Goal: Transaction & Acquisition: Purchase product/service

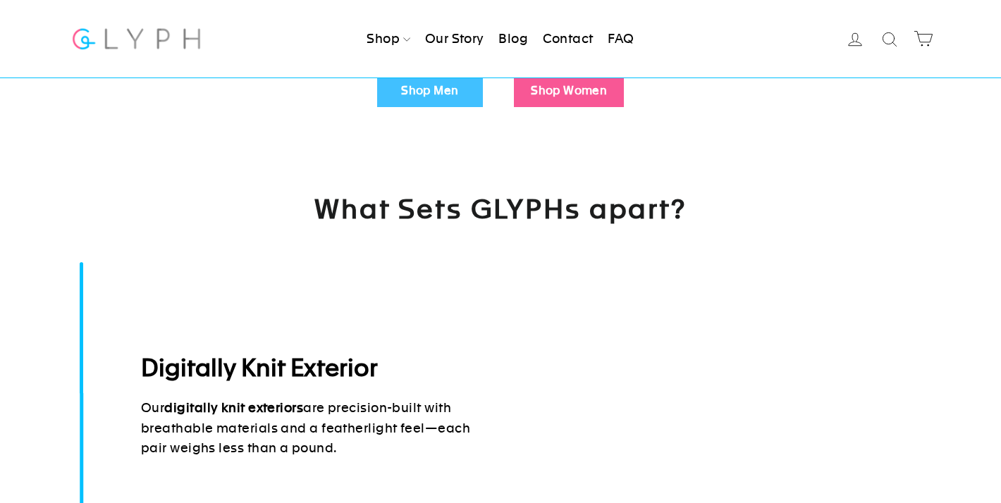
scroll to position [503, 0]
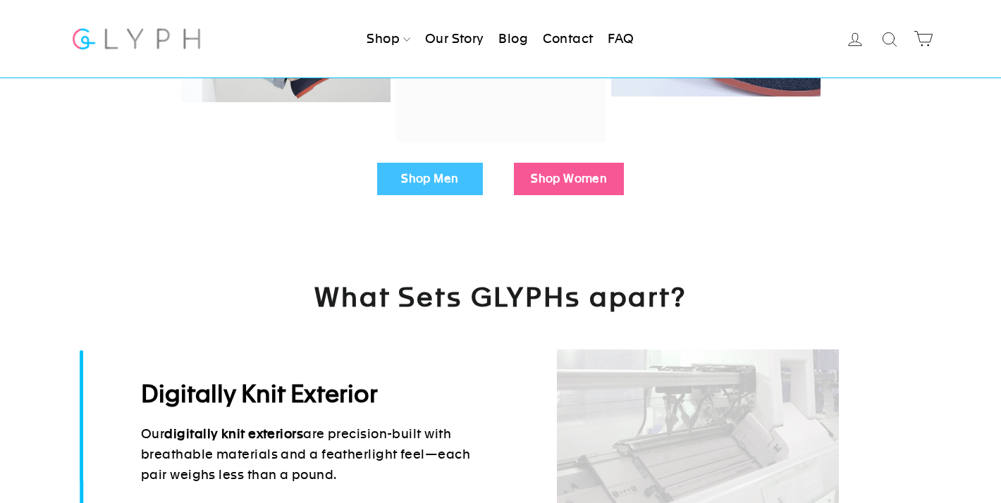
click at [443, 183] on link "Shop Men" at bounding box center [430, 179] width 106 height 32
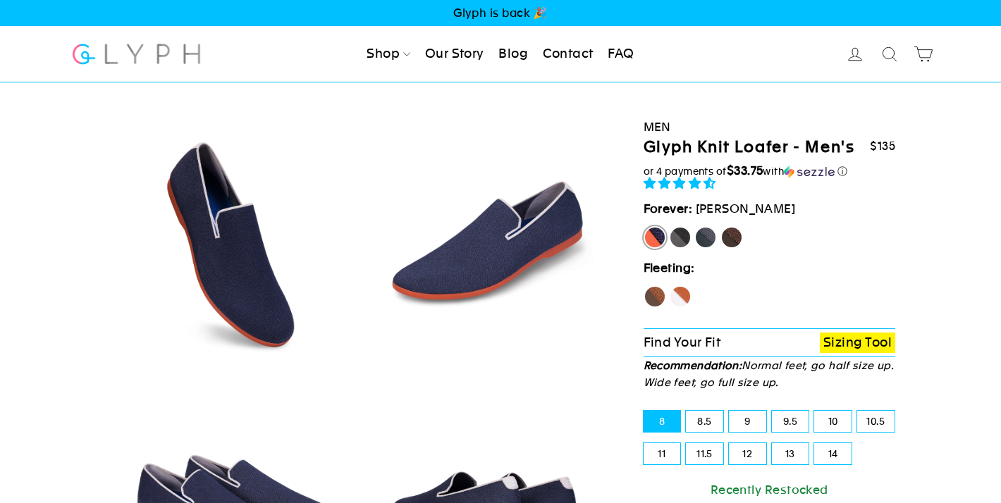
select select "highest-rating"
click at [756, 455] on label "12" at bounding box center [747, 453] width 37 height 21
click at [729, 444] on input "12" at bounding box center [729, 443] width 1 height 1
radio input "true"
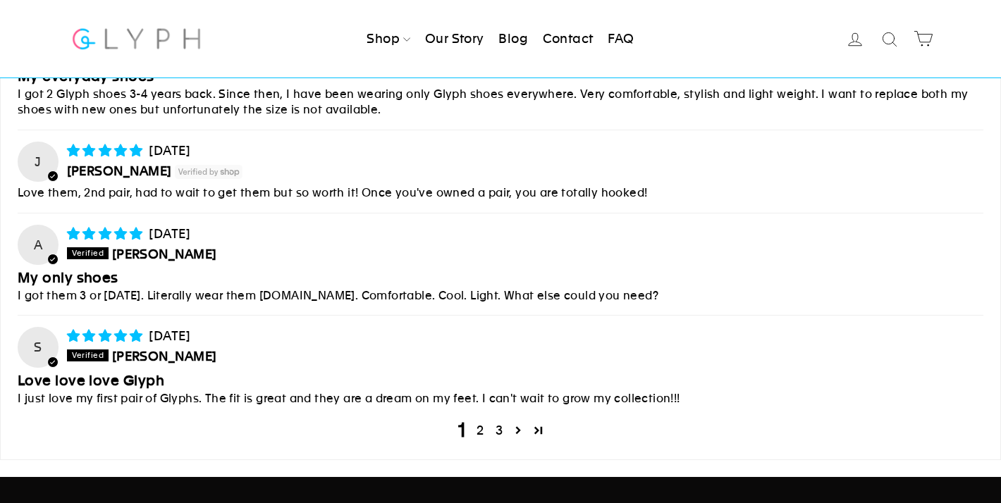
scroll to position [5833, 0]
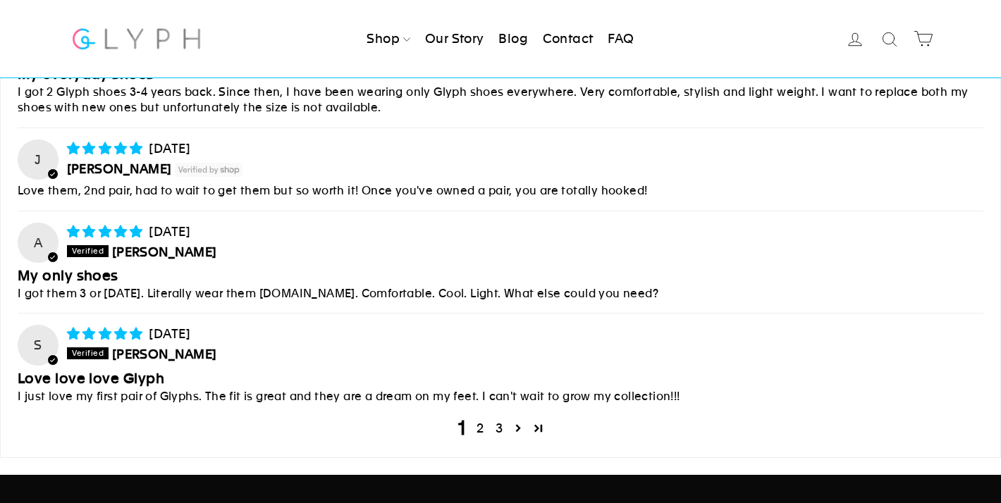
click at [481, 421] on link "2" at bounding box center [480, 428] width 18 height 18
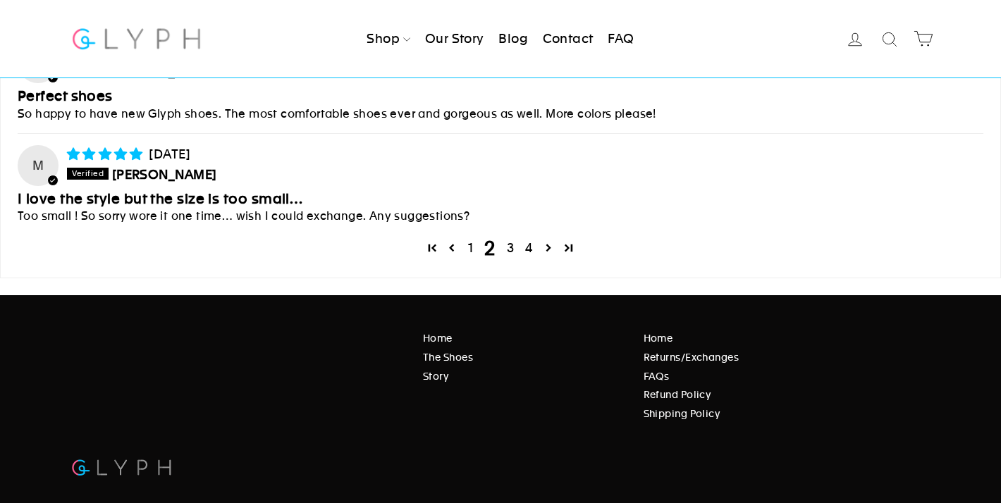
scroll to position [6137, 0]
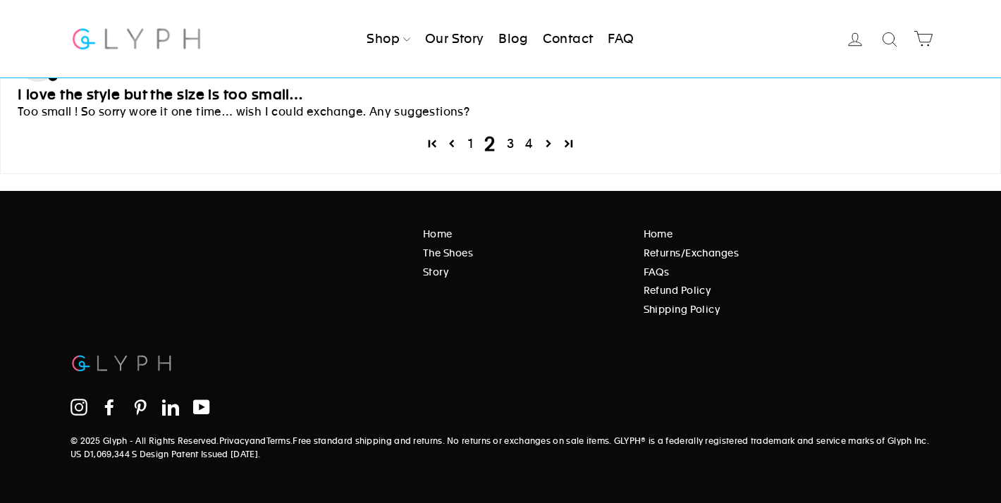
click at [513, 137] on link "3" at bounding box center [510, 144] width 18 height 18
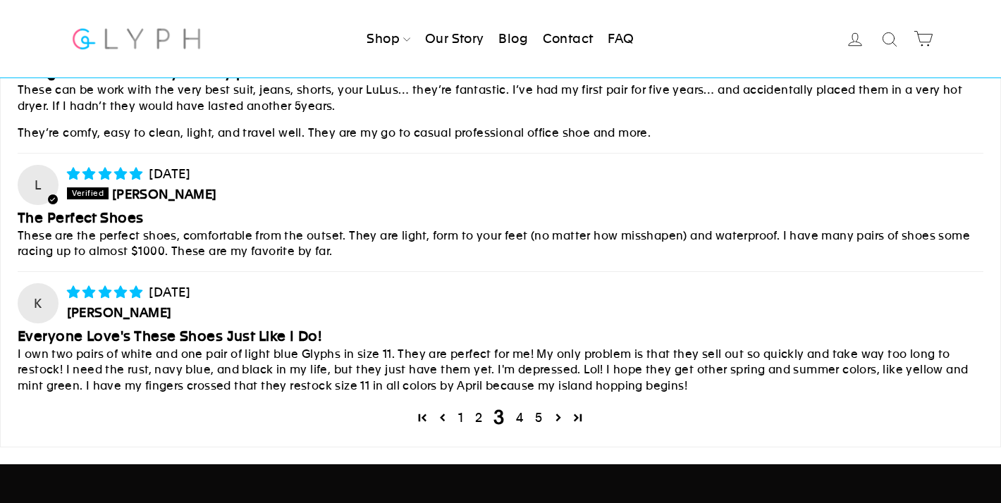
scroll to position [5977, 0]
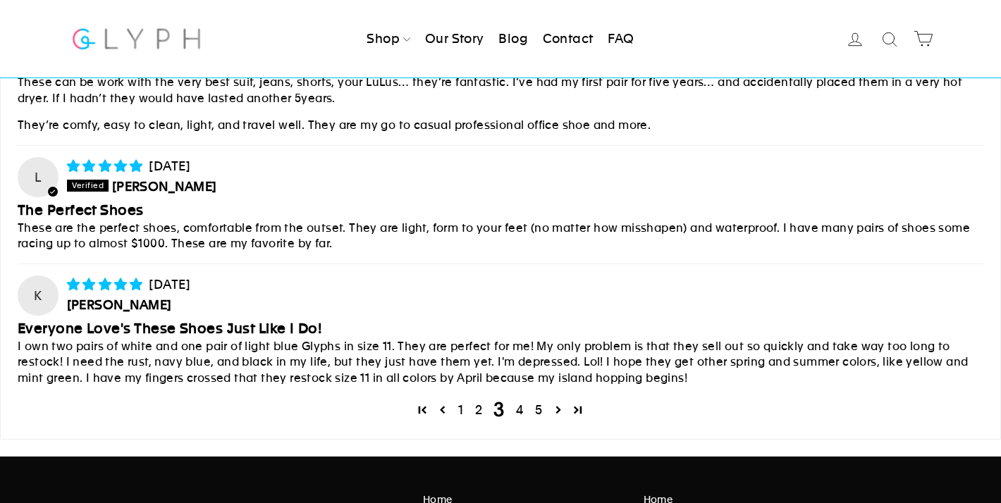
click at [521, 409] on link "4" at bounding box center [519, 410] width 19 height 18
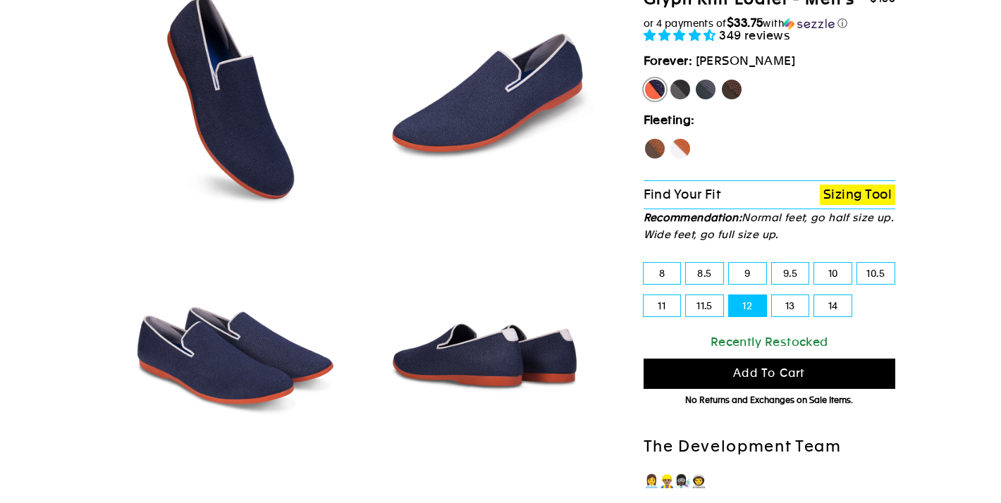
scroll to position [162, 0]
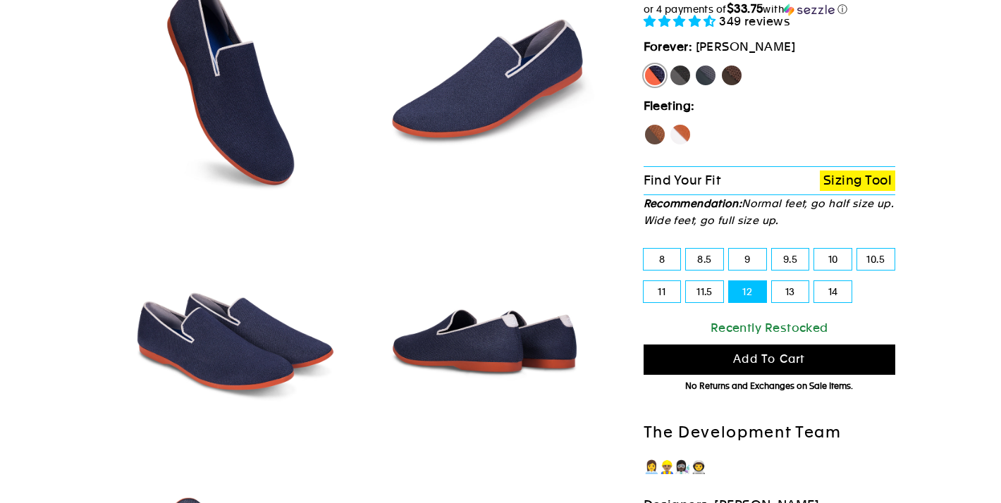
click at [793, 354] on span "Add to cart" at bounding box center [769, 358] width 72 height 13
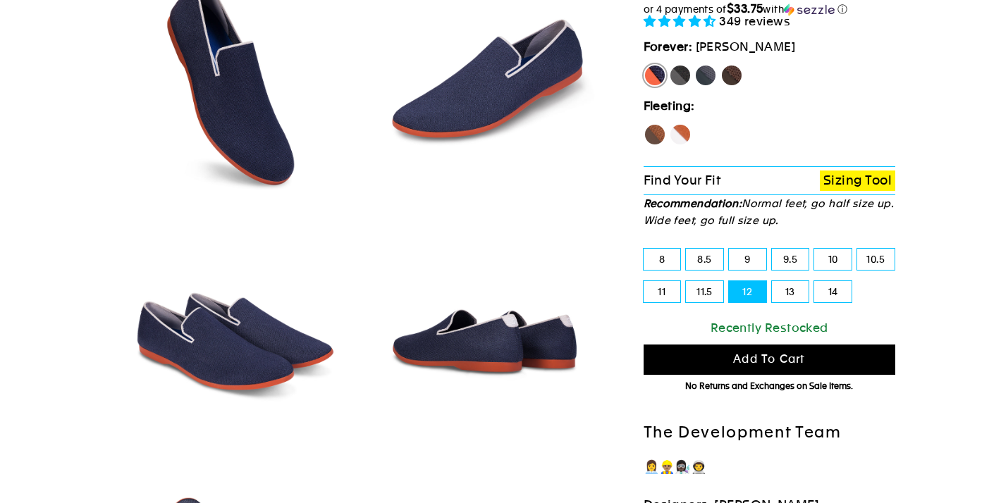
click at [676, 67] on label "Panther" at bounding box center [680, 75] width 23 height 23
click at [669, 65] on input "Panther" at bounding box center [669, 64] width 1 height 1
radio input "true"
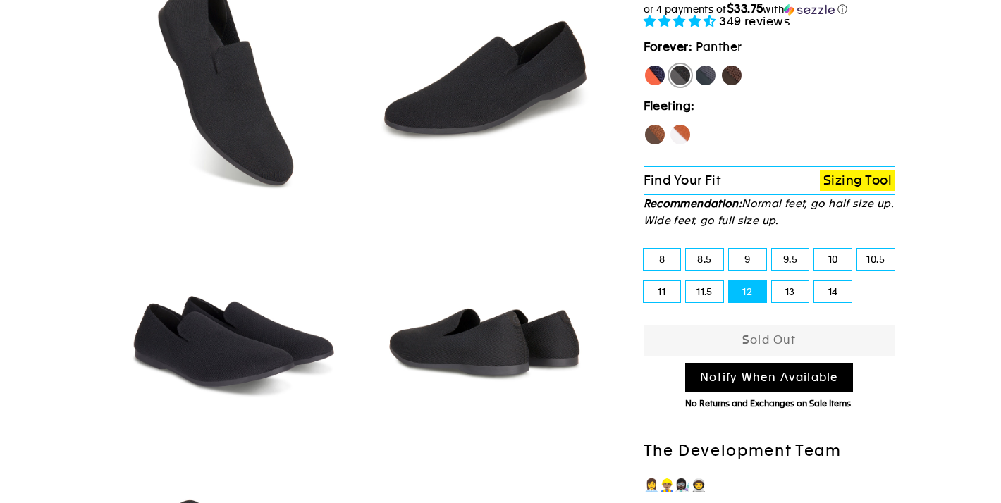
click at [705, 73] on label "Rhino" at bounding box center [705, 75] width 23 height 23
click at [695, 65] on input "Rhino" at bounding box center [694, 64] width 1 height 1
radio input "true"
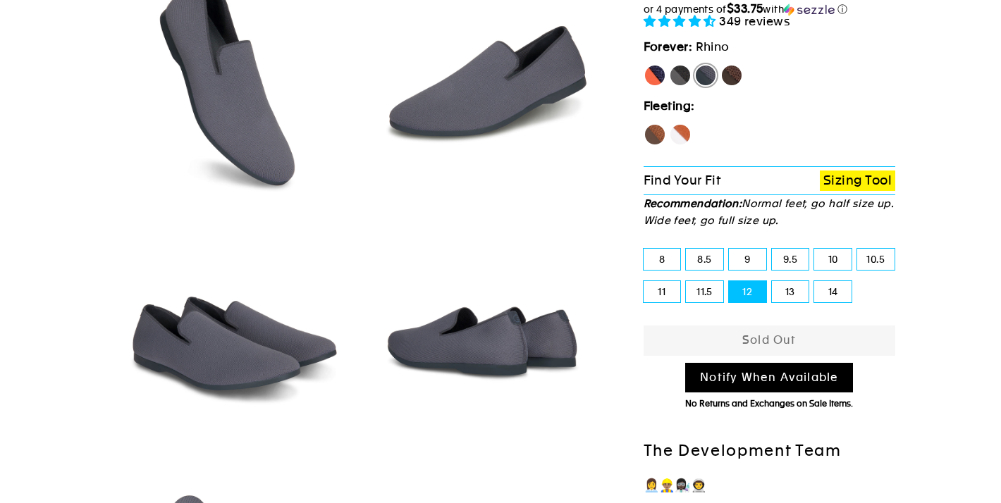
click at [735, 72] on label "Mustang" at bounding box center [731, 75] width 23 height 23
click at [721, 65] on input "Mustang" at bounding box center [720, 64] width 1 height 1
radio input "true"
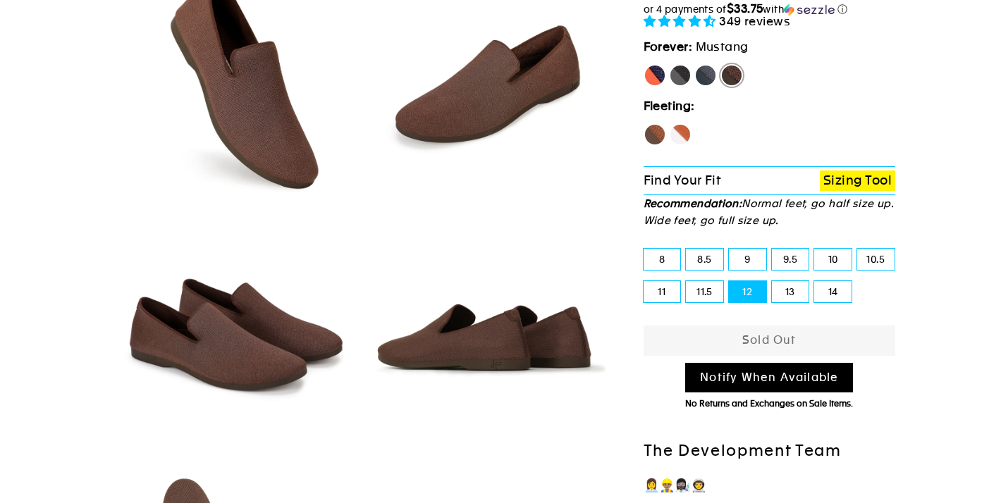
click at [650, 129] on label "Hawk" at bounding box center [654, 134] width 23 height 23
click at [644, 124] on input "Hawk" at bounding box center [643, 123] width 1 height 1
radio input "true"
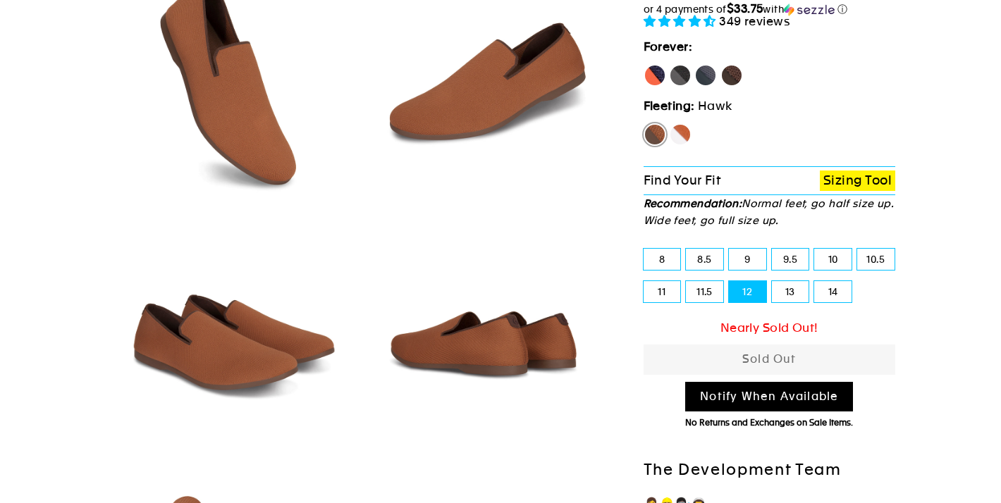
click at [685, 140] on label "Fox" at bounding box center [680, 134] width 23 height 23
click at [669, 124] on input "Fox" at bounding box center [669, 123] width 1 height 1
radio input "true"
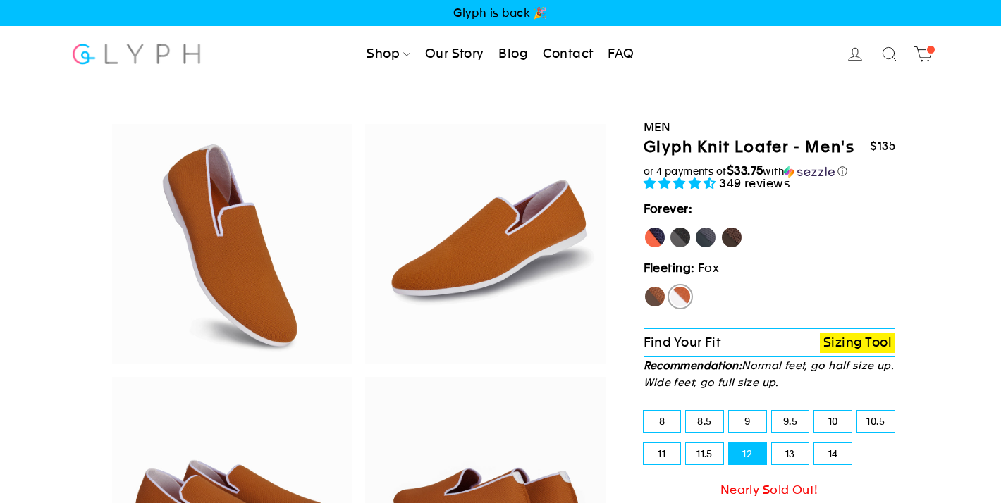
click at [929, 52] on span at bounding box center [930, 49] width 11 height 11
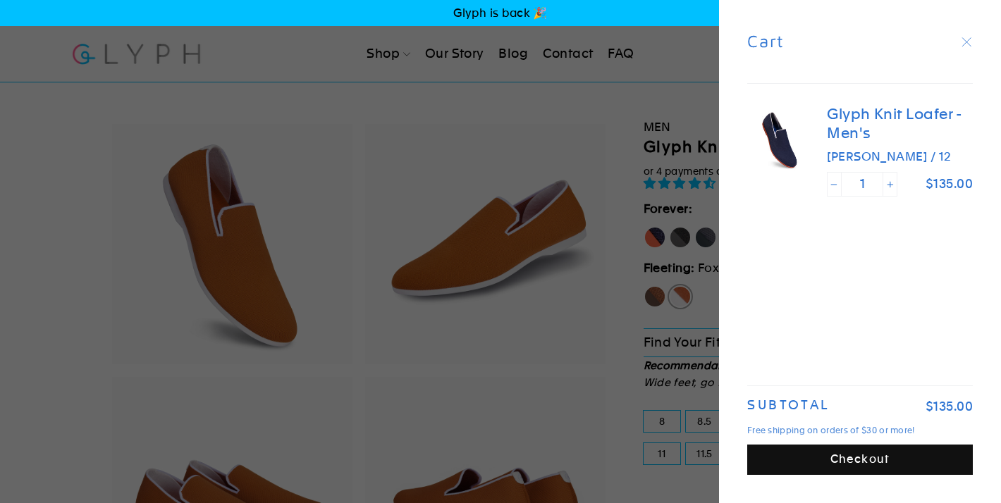
click at [880, 461] on button "Checkout" at bounding box center [859, 460] width 225 height 30
